Goal: Information Seeking & Learning: Learn about a topic

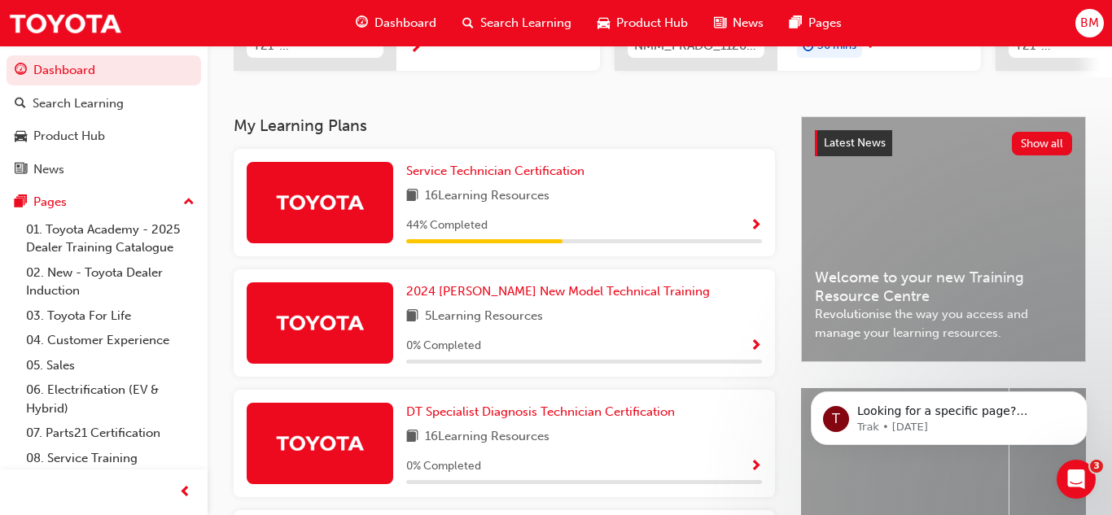
scroll to position [295, 0]
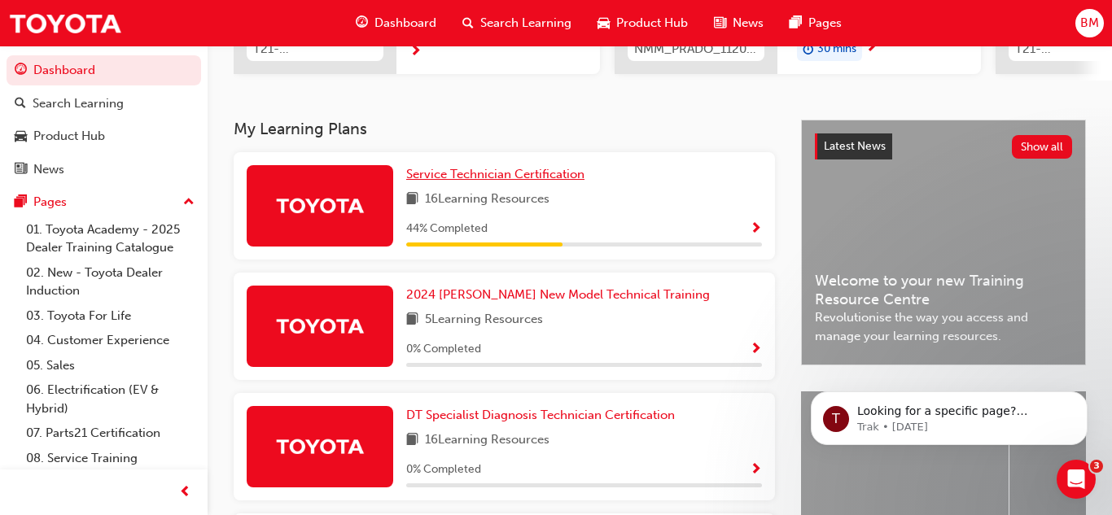
click at [478, 177] on span "Service Technician Certification" at bounding box center [495, 174] width 178 height 15
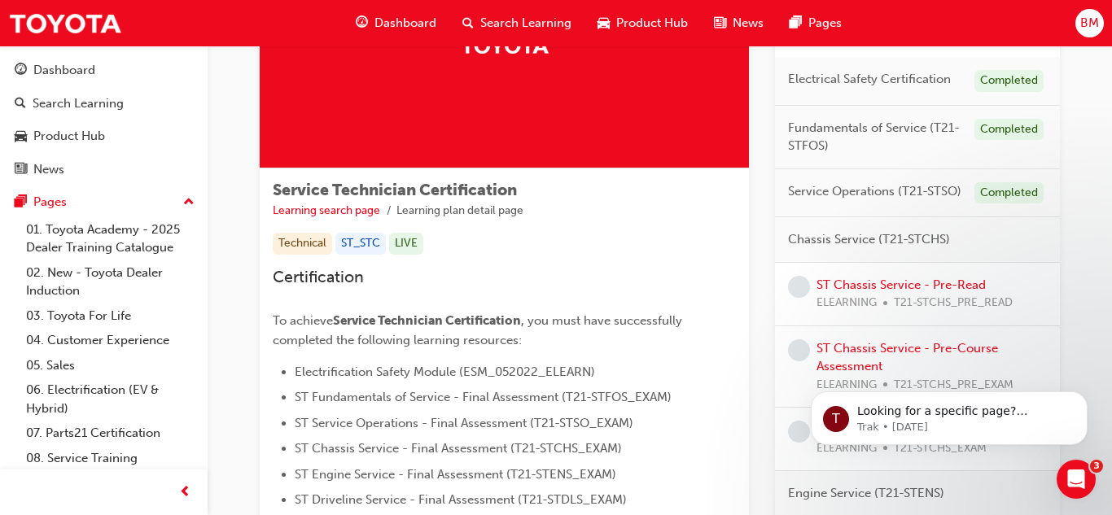
scroll to position [163, 0]
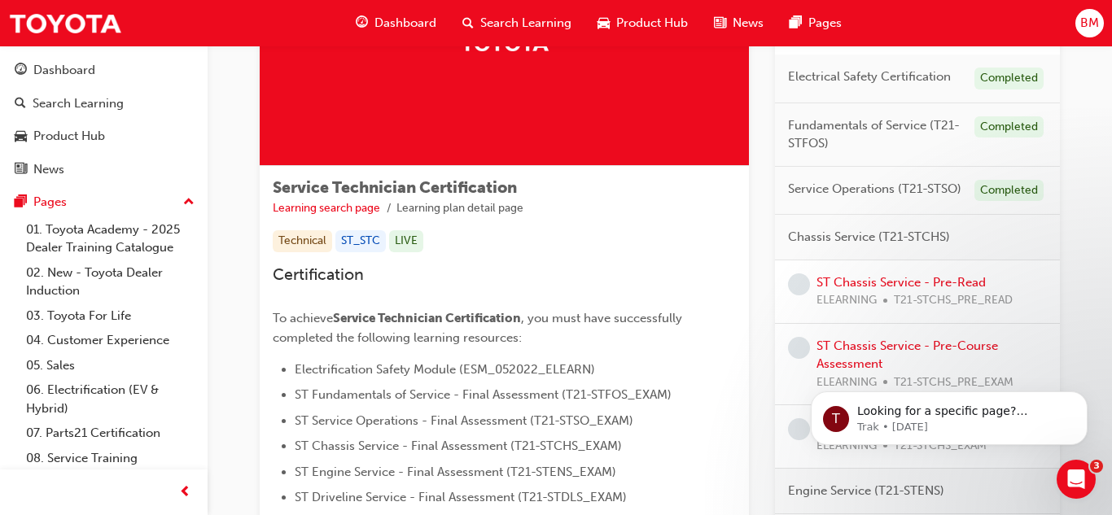
click at [853, 241] on span "Chassis Service (T21-STCHS)" at bounding box center [869, 237] width 162 height 19
click at [862, 285] on link "ST Chassis Service - Pre-Read" at bounding box center [901, 282] width 169 height 15
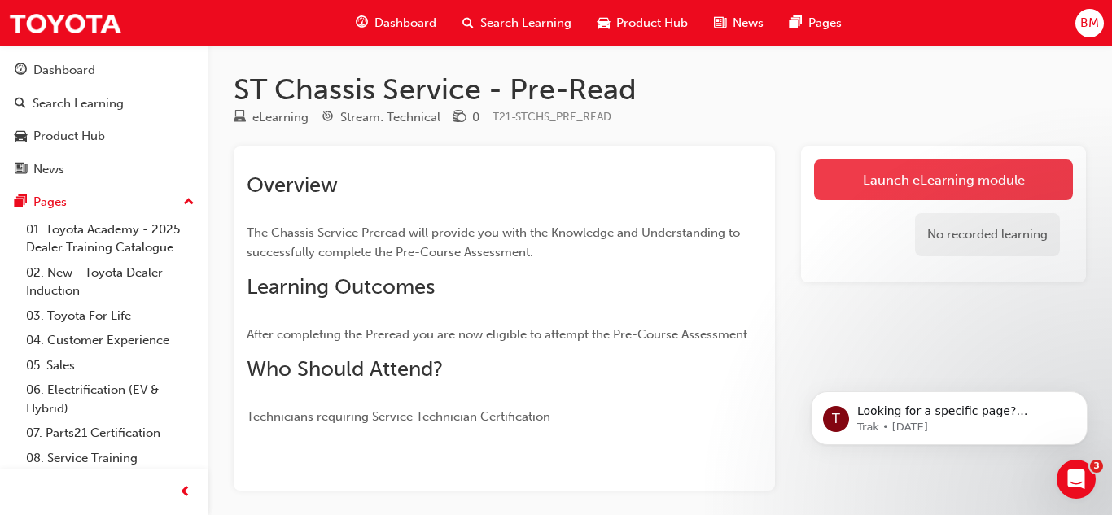
click at [982, 187] on link "Launch eLearning module" at bounding box center [943, 180] width 259 height 41
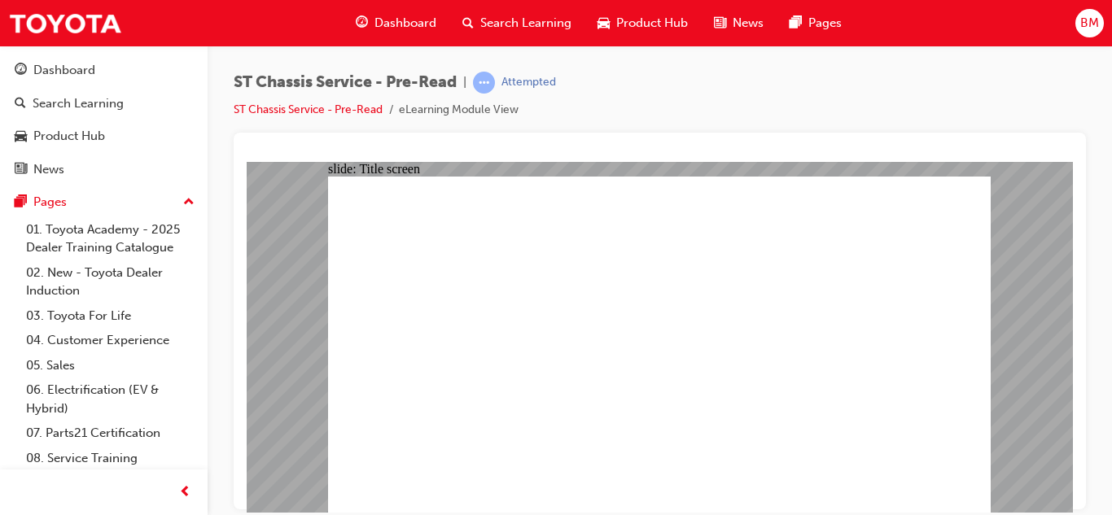
click at [1108, 173] on div "ST Chassis Service - Pre-Read | Attempted ST Chassis Service - Pre-Read eLearni…" at bounding box center [660, 260] width 905 height 429
click at [1091, 191] on div "ST Chassis Service - Pre-Read | Attempted ST Chassis Service - Pre-Read eLearni…" at bounding box center [660, 260] width 905 height 429
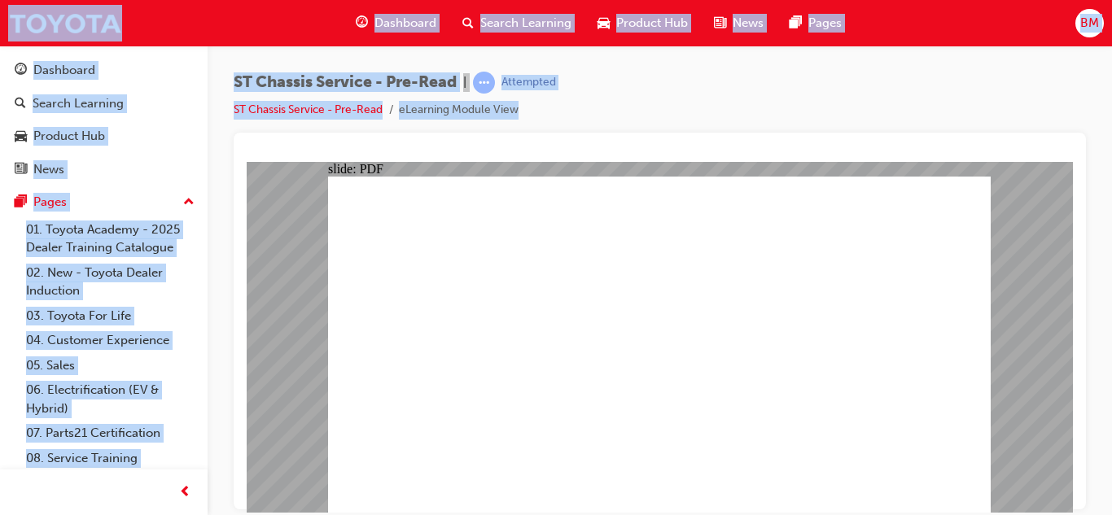
click at [1052, 146] on div at bounding box center [660, 154] width 826 height 16
